Goal: Task Accomplishment & Management: Use online tool/utility

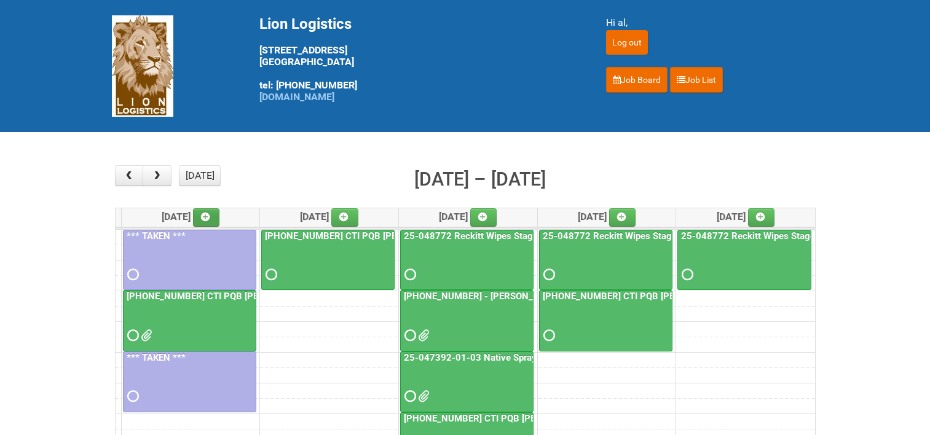
scroll to position [123, 0]
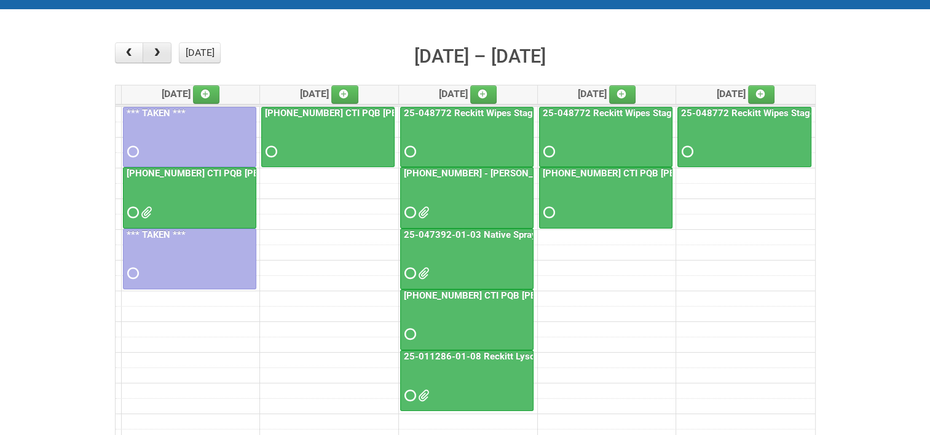
click at [160, 52] on span "button" at bounding box center [157, 53] width 12 height 10
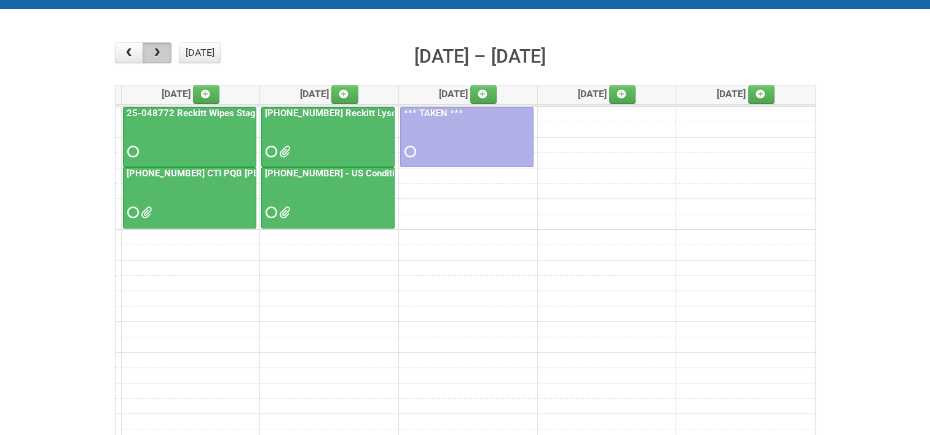
click at [160, 52] on span "button" at bounding box center [157, 53] width 12 height 10
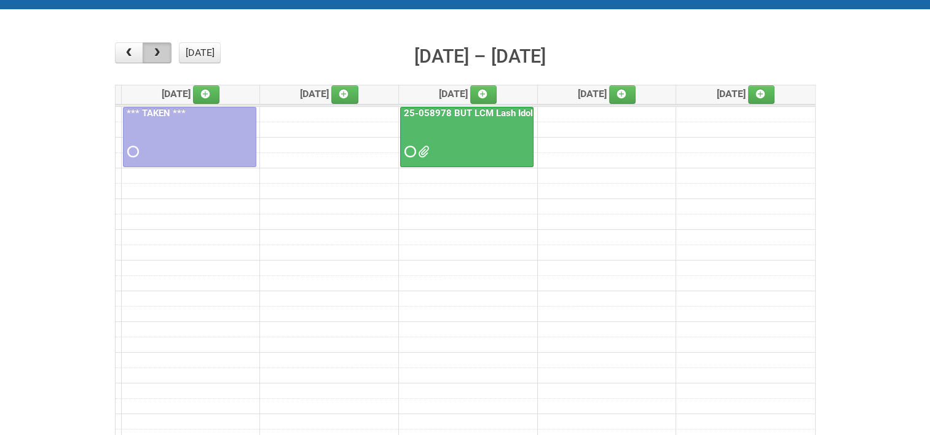
click at [160, 52] on span "button" at bounding box center [157, 53] width 12 height 10
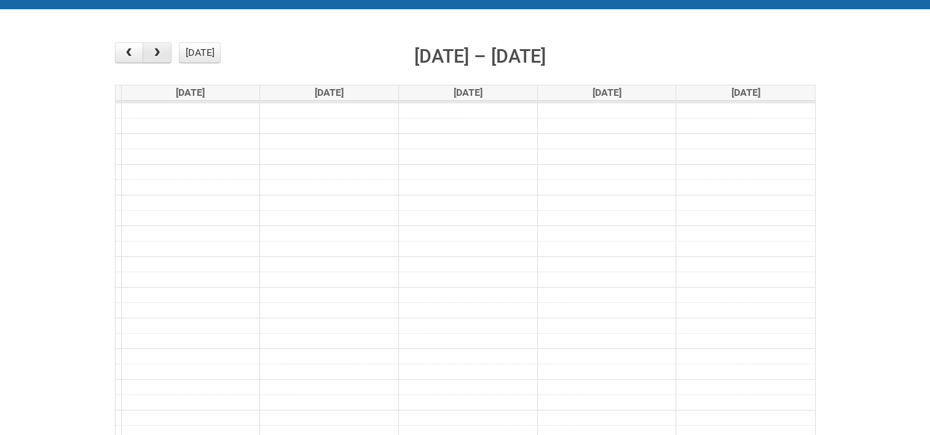
click at [160, 52] on span "button" at bounding box center [157, 53] width 12 height 10
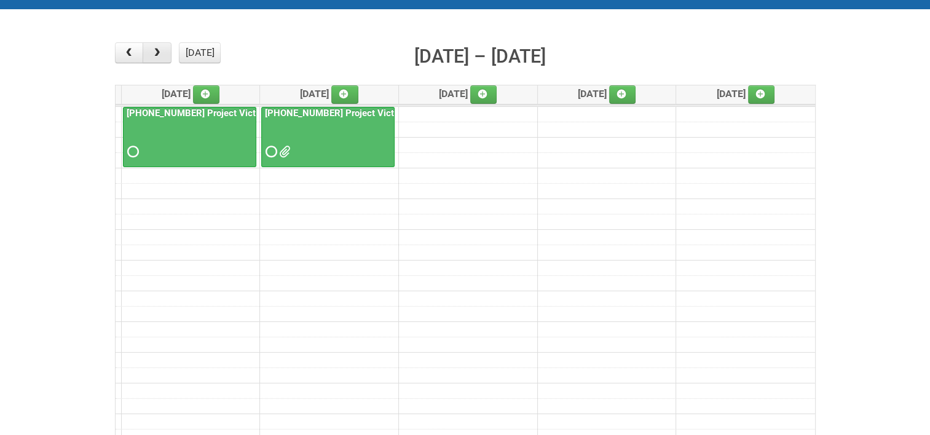
click at [160, 52] on span "button" at bounding box center [157, 53] width 12 height 10
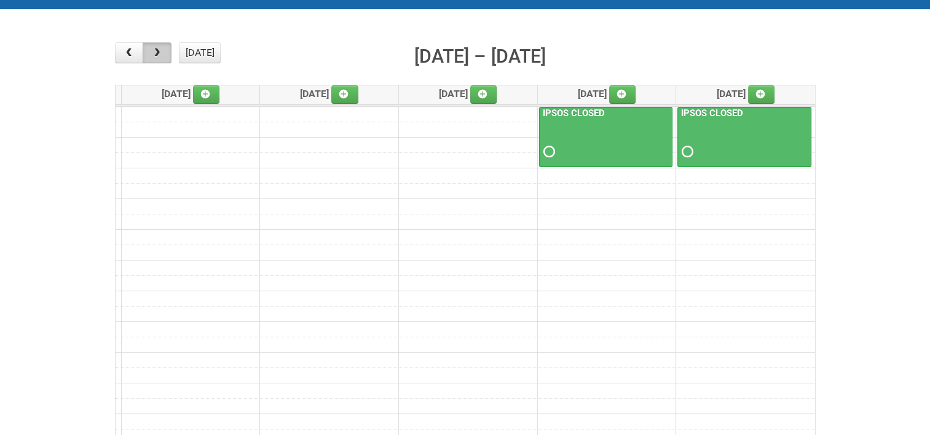
click at [160, 52] on span "button" at bounding box center [157, 53] width 12 height 10
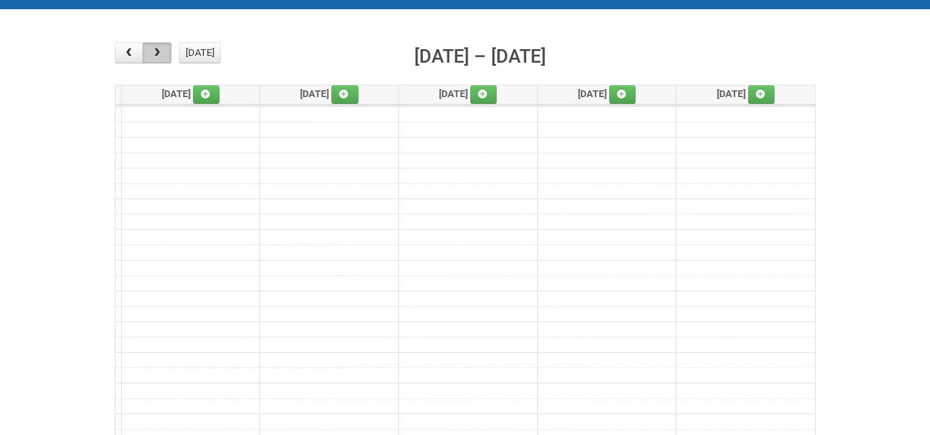
click at [160, 52] on span "button" at bounding box center [157, 53] width 12 height 10
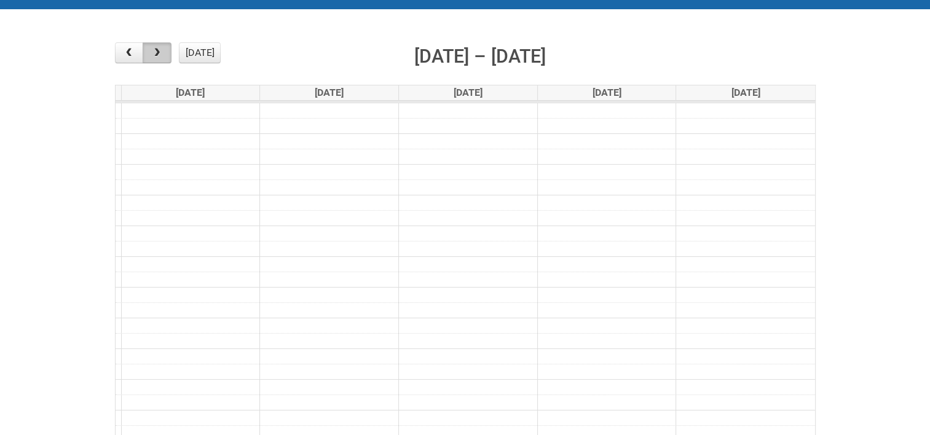
click at [160, 52] on span "button" at bounding box center [157, 53] width 12 height 10
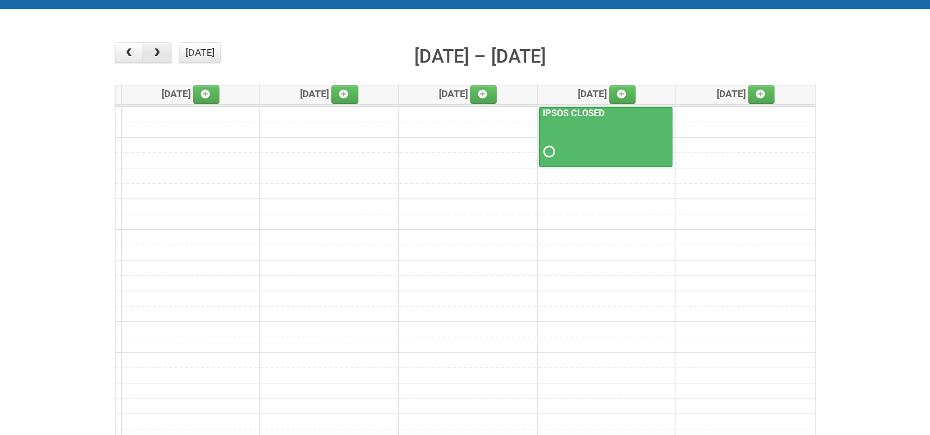
click at [160, 52] on span "button" at bounding box center [157, 53] width 12 height 10
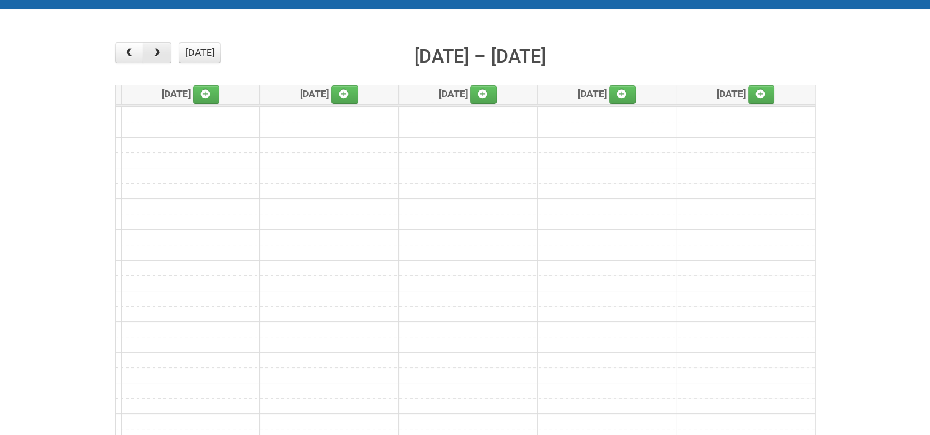
click at [160, 52] on span "button" at bounding box center [157, 53] width 12 height 10
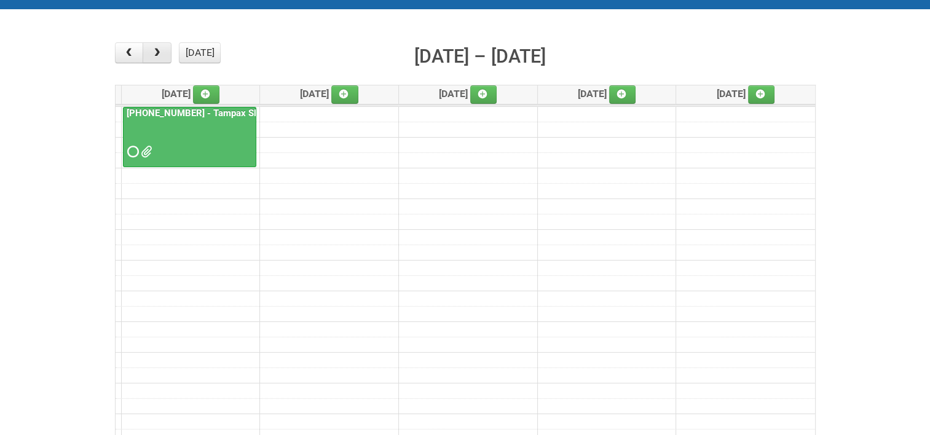
click at [160, 52] on span "button" at bounding box center [157, 53] width 12 height 10
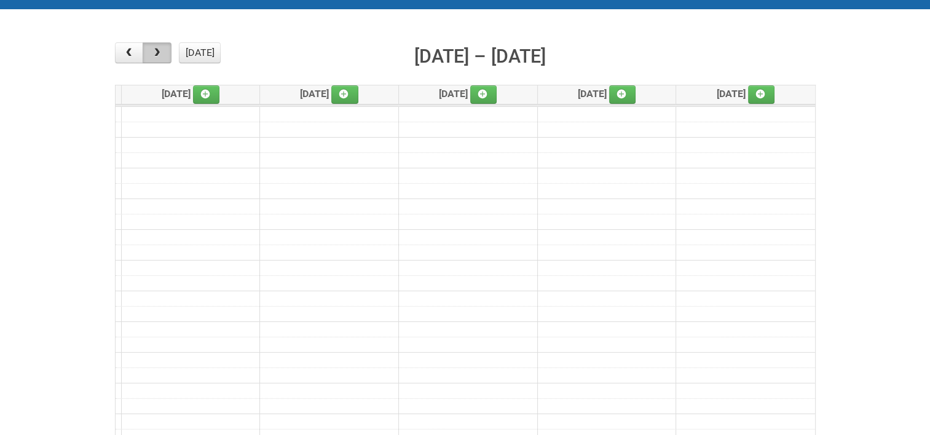
click at [160, 52] on span "button" at bounding box center [157, 53] width 12 height 10
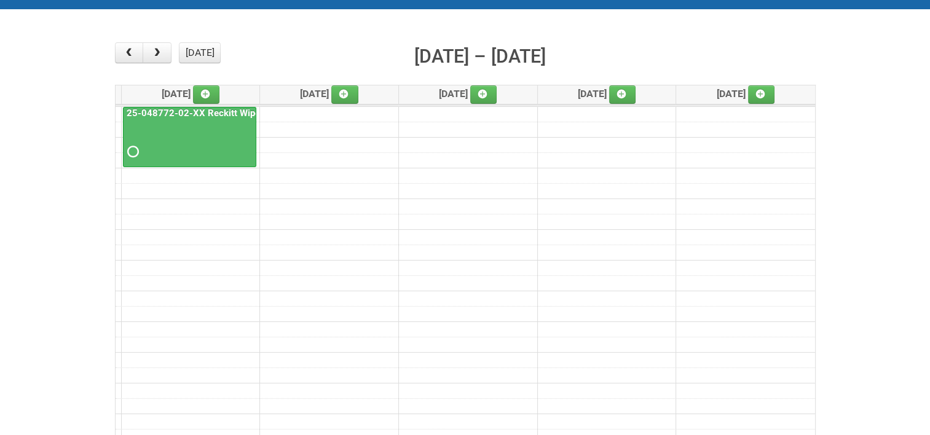
drag, startPoint x: 172, startPoint y: 111, endPoint x: 170, endPoint y: 118, distance: 7.8
click at [170, 118] on div "25-048772-02-XX Reckitt Wipes Stage 4 (phase 2)" at bounding box center [190, 134] width 132 height 53
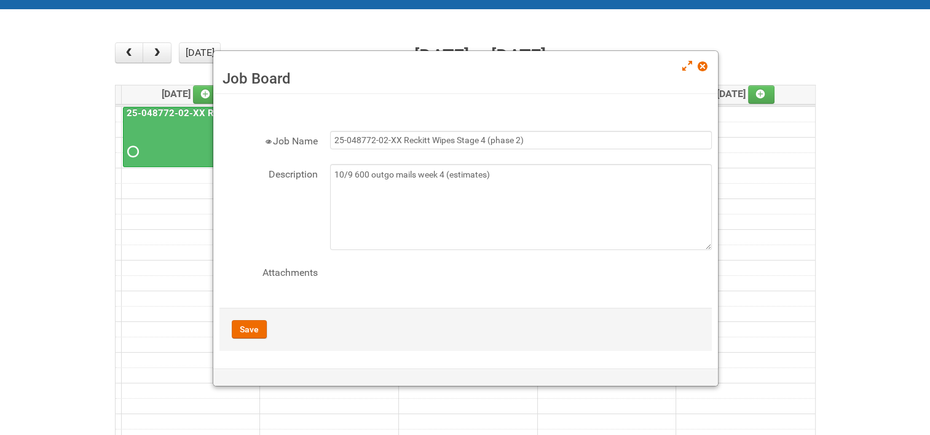
click at [170, 111] on link "25-048772-02-XX Reckitt Wipes Stage 4 (phase 2)" at bounding box center [233, 113] width 219 height 11
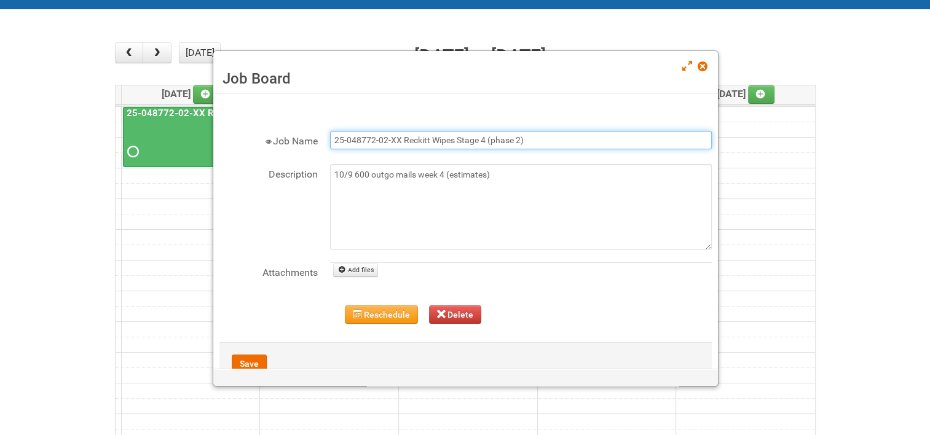
click at [400, 134] on input "25-048772-02-XX Reckitt Wipes Stage 4 (phase 2)" at bounding box center [521, 140] width 382 height 18
type input "25-048772-02-05 Reckitt Wipes Stage 4 (phase 2)"
click at [240, 363] on button "Save" at bounding box center [249, 364] width 35 height 18
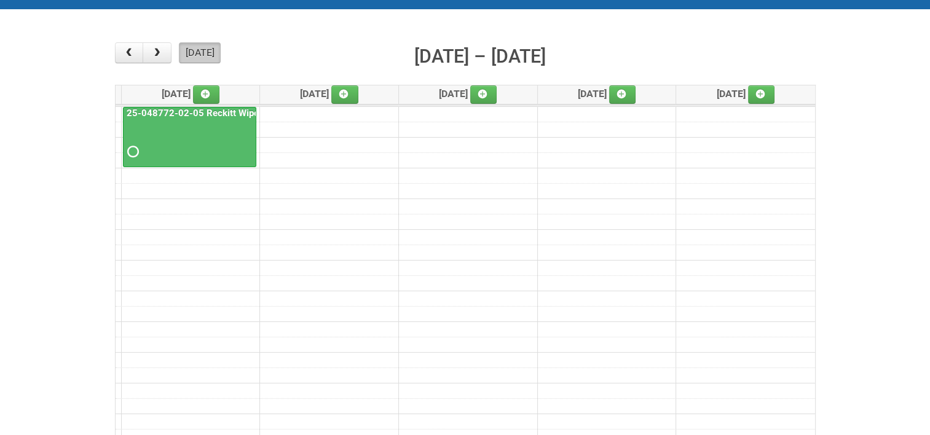
click at [202, 54] on button "[DATE]" at bounding box center [200, 52] width 42 height 21
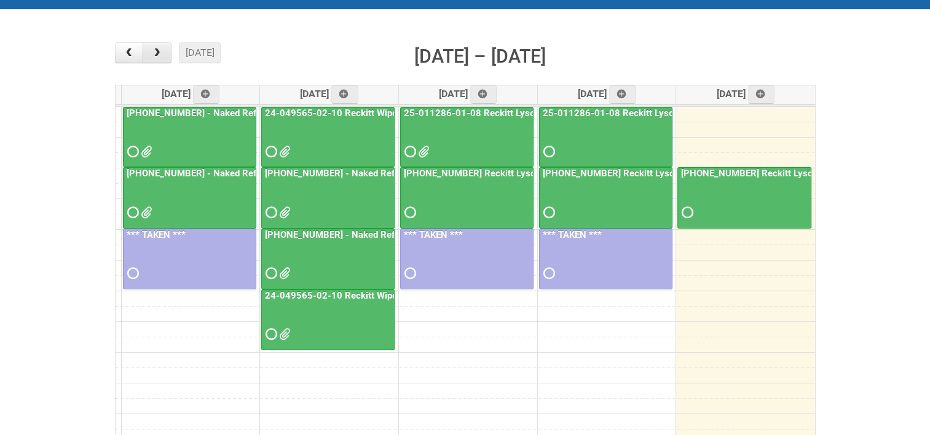
click at [157, 49] on span "button" at bounding box center [157, 53] width 12 height 10
